Goal: Complete application form

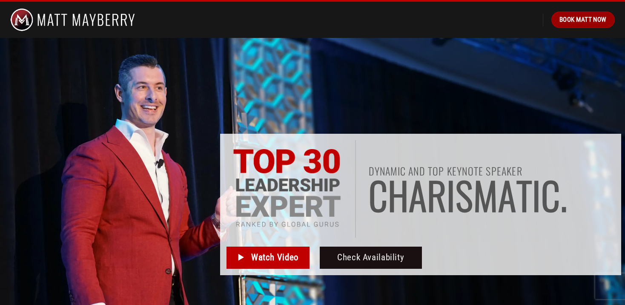
click at [567, 19] on span "Book Matt Now" at bounding box center [583, 19] width 47 height 10
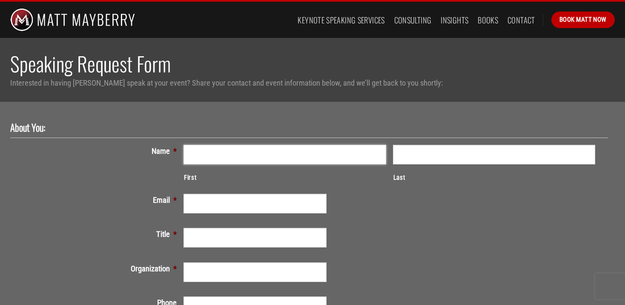
click at [302, 146] on input "First" at bounding box center [285, 155] width 202 height 20
type input "Hannah"
type input "Sklar"
type input "hsklar@abfacilityservice.com"
type input "AB Facility Service"
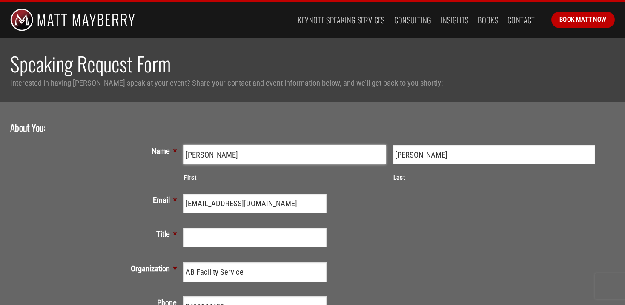
type input "(941) 914-4458"
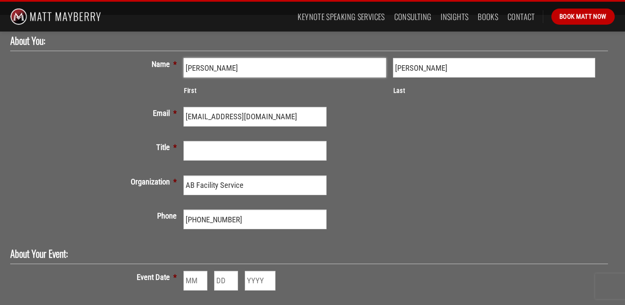
scroll to position [91, 0]
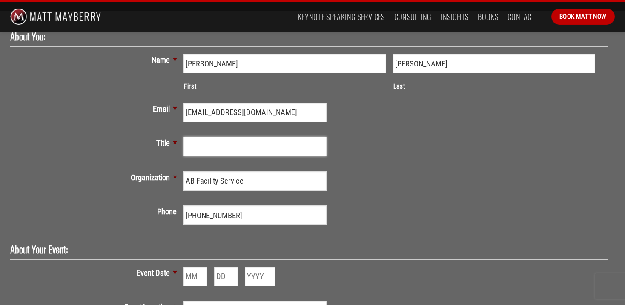
click at [273, 152] on input "Title *" at bounding box center [255, 147] width 143 height 20
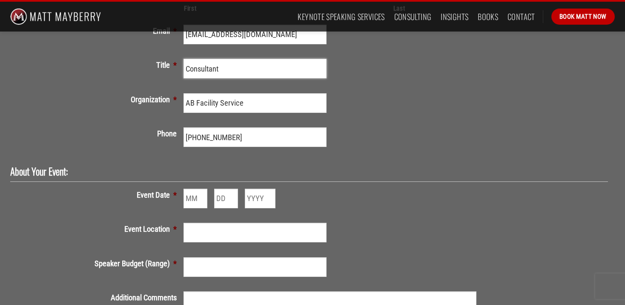
scroll to position [204, 0]
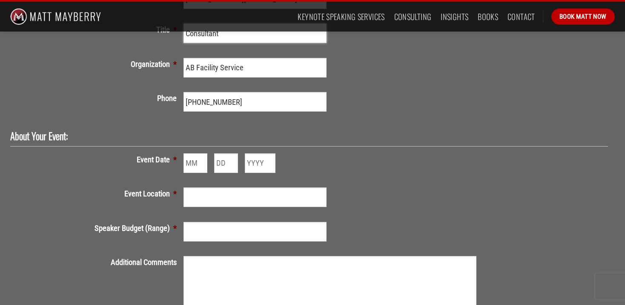
type input "Consultant"
type input "1"
click at [199, 165] on input "1" at bounding box center [196, 163] width 24 height 20
click at [193, 166] on input "1" at bounding box center [196, 163] width 24 height 20
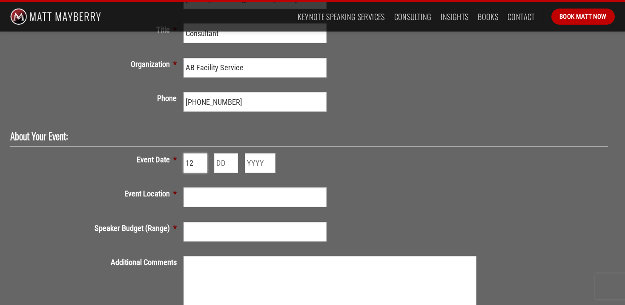
type input "12"
click at [233, 159] on input "1" at bounding box center [226, 163] width 24 height 20
click at [233, 160] on input "2" at bounding box center [226, 163] width 24 height 20
click at [233, 160] on input "3" at bounding box center [226, 163] width 24 height 20
type input "4"
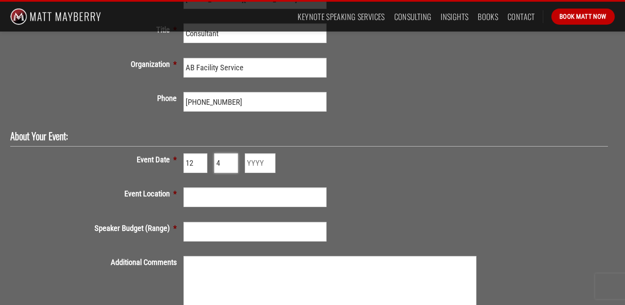
click at [233, 160] on input "4" at bounding box center [226, 163] width 24 height 20
click at [256, 165] on input "Year" at bounding box center [260, 163] width 31 height 20
type input "2025"
click at [225, 195] on input "Event Location *" at bounding box center [255, 197] width 143 height 20
type input "NYC"
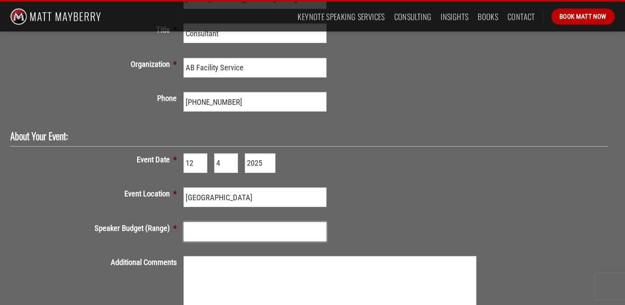
click at [221, 233] on input "Speaker Budget (Range) *" at bounding box center [255, 232] width 143 height 20
type input "1"
type input "5,000"
click at [227, 272] on textarea "Additional Comments" at bounding box center [330, 290] width 293 height 68
paste textarea "I hope this message finds you well. We are currently in the process of organizi…"
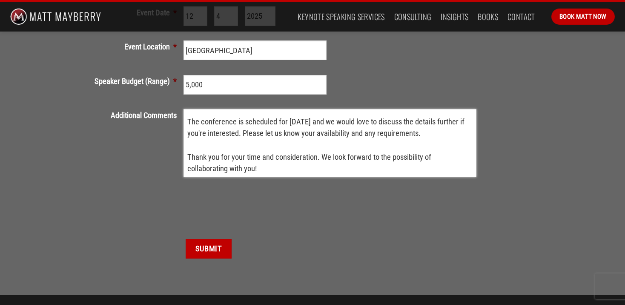
scroll to position [352, 0]
type textarea "I hope this message finds you well. We are currently in the process of organizi…"
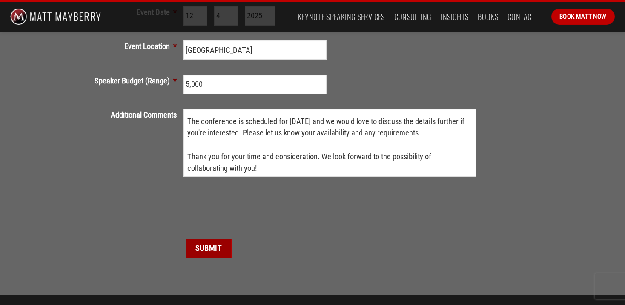
click at [208, 247] on input "Submit" at bounding box center [209, 249] width 46 height 20
